Goal: Find specific fact: Find specific fact

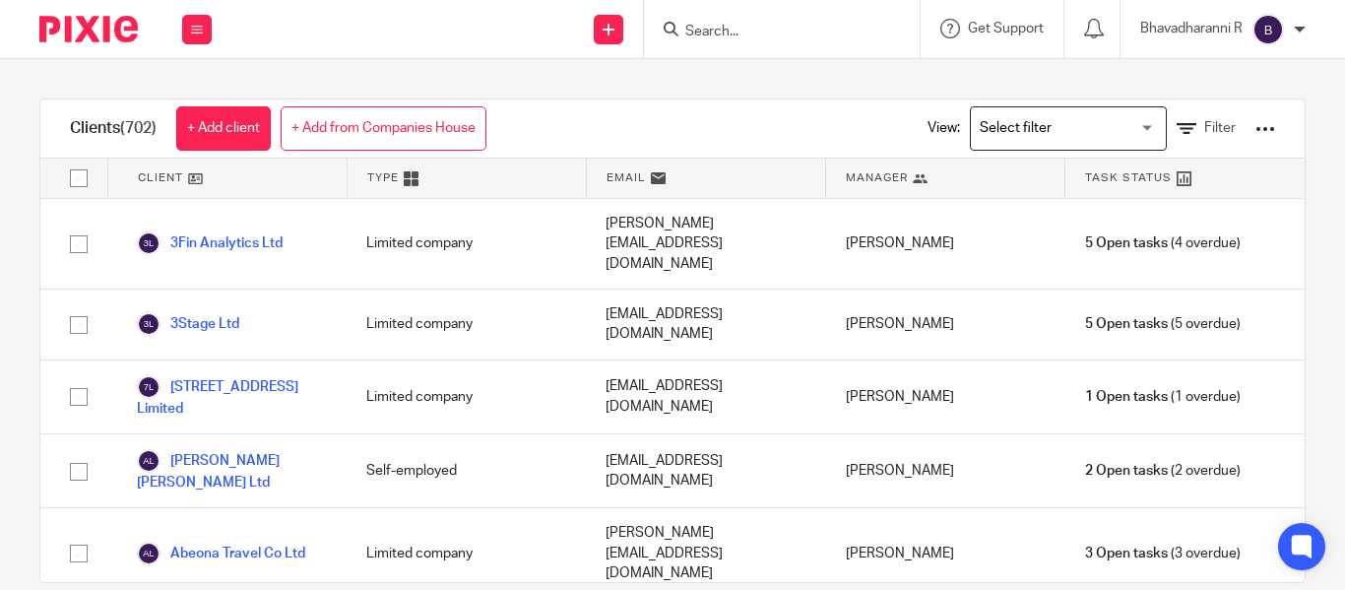
click at [709, 30] on input "Search" at bounding box center [772, 33] width 177 height 18
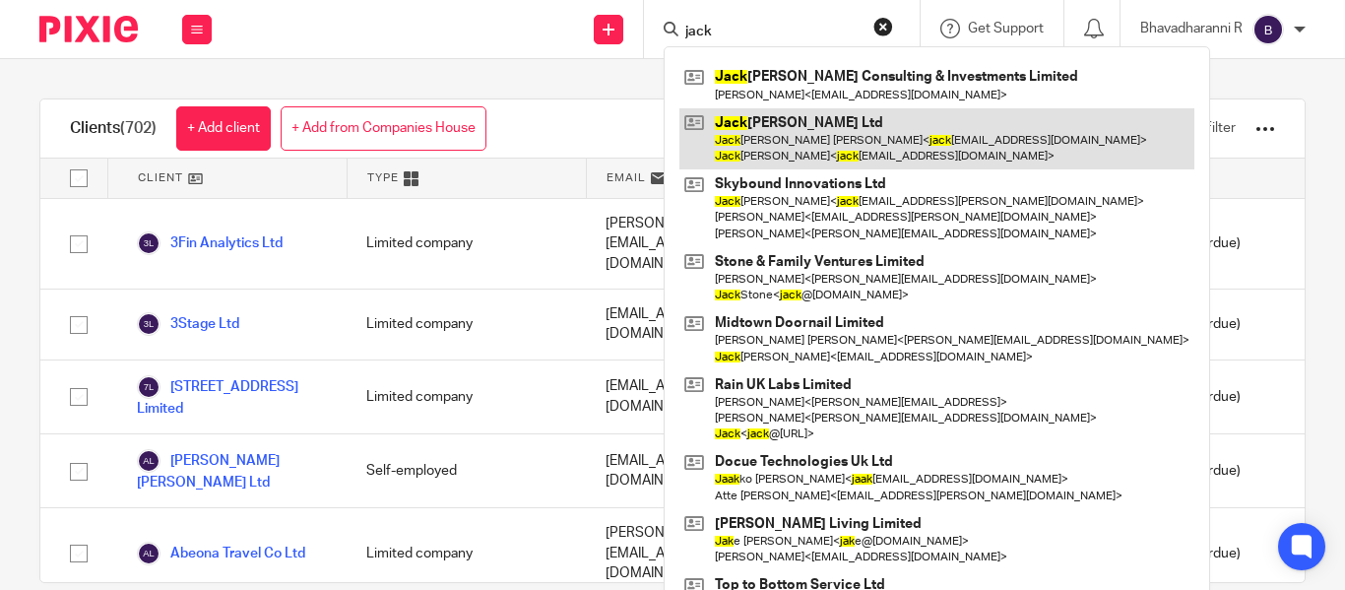
type input "jack"
click at [754, 134] on link at bounding box center [937, 138] width 515 height 61
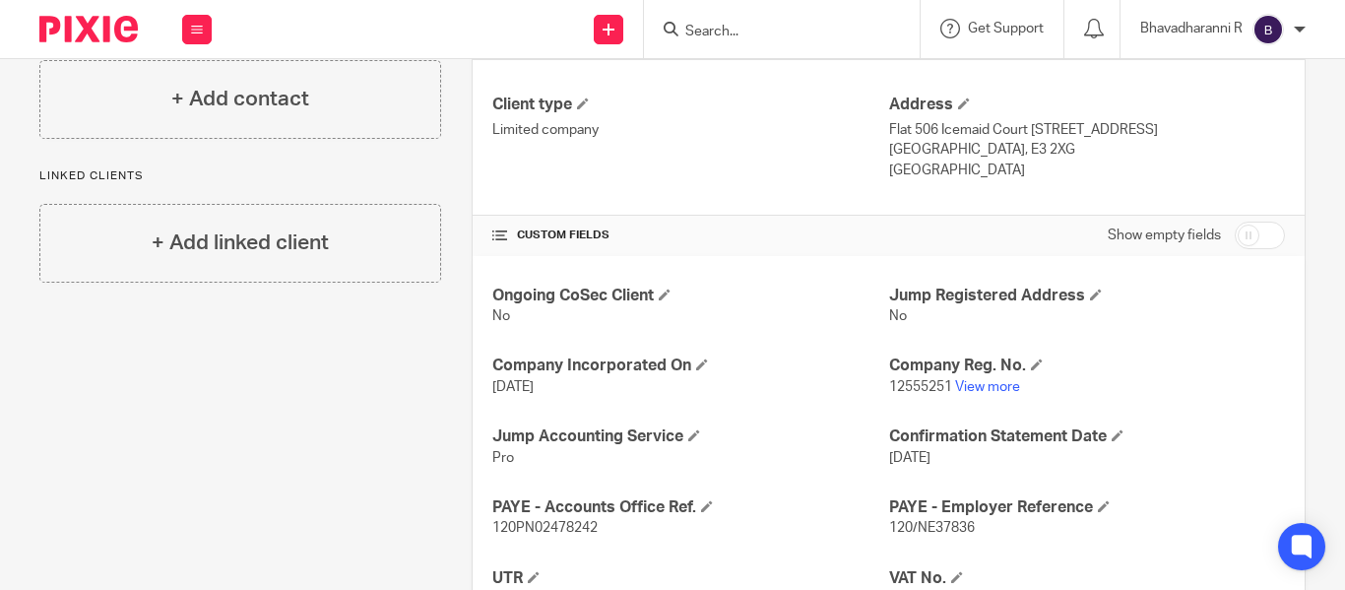
scroll to position [527, 0]
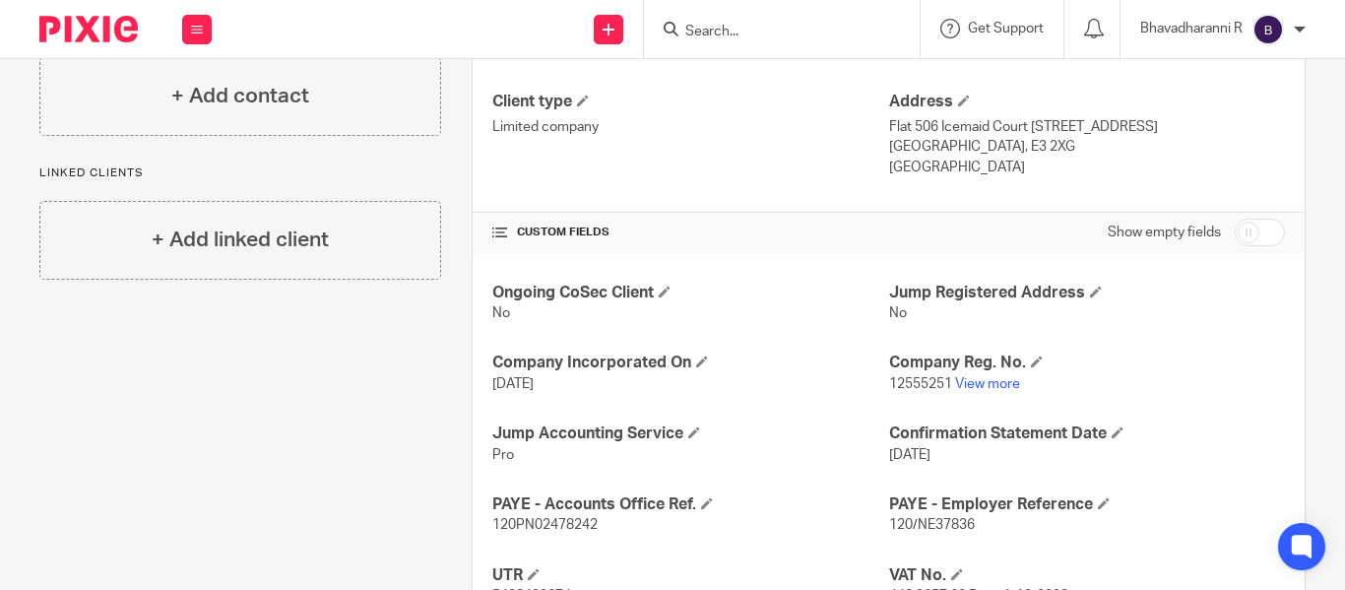
click at [919, 528] on span "120/NE37836" at bounding box center [932, 525] width 86 height 14
copy p "120/NE37836"
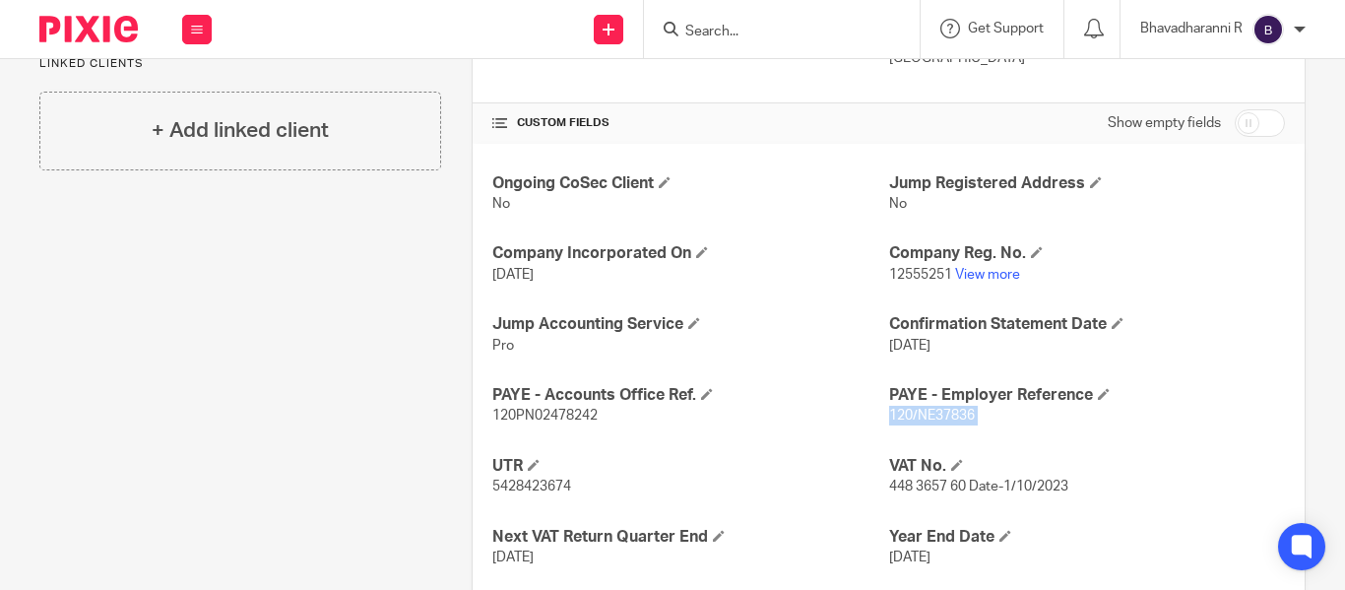
scroll to position [636, 0]
click at [552, 416] on span "120PN02478242" at bounding box center [544, 416] width 105 height 14
copy span "120PN02478242"
